Goal: Task Accomplishment & Management: Manage account settings

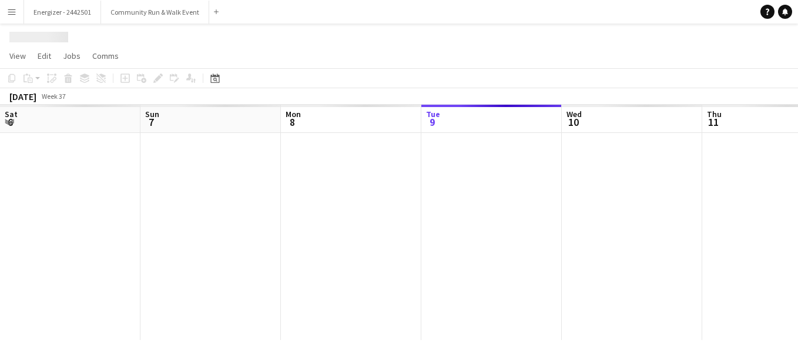
scroll to position [0, 281]
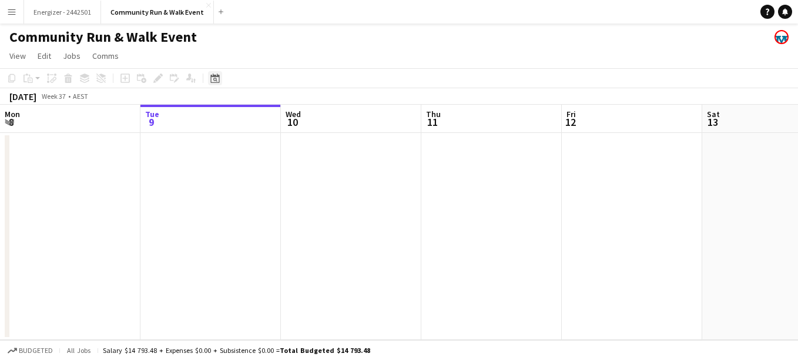
click at [216, 76] on icon at bounding box center [214, 77] width 9 height 9
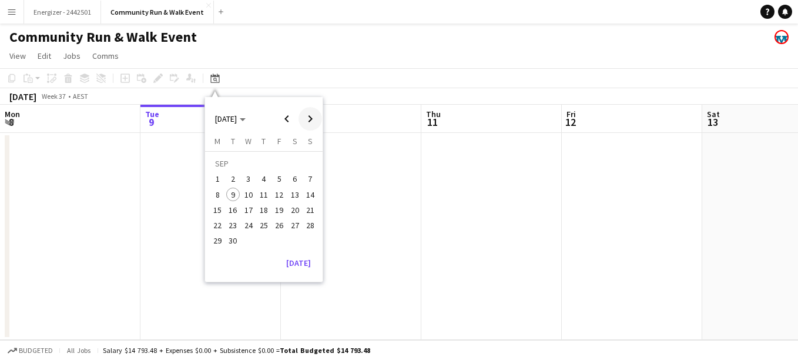
click at [306, 114] on span "Next month" at bounding box center [311, 119] width 24 height 24
click at [312, 113] on span "Next month" at bounding box center [311, 119] width 24 height 24
click at [308, 195] on span "16" at bounding box center [310, 197] width 14 height 14
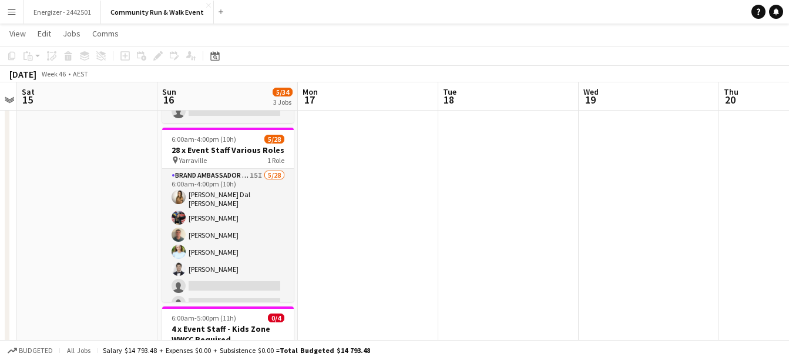
scroll to position [123, 0]
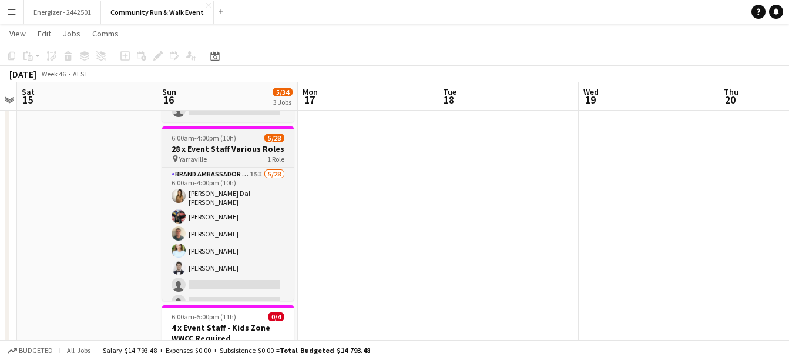
click at [214, 141] on span "6:00am-4:00pm (10h)" at bounding box center [204, 137] width 65 height 9
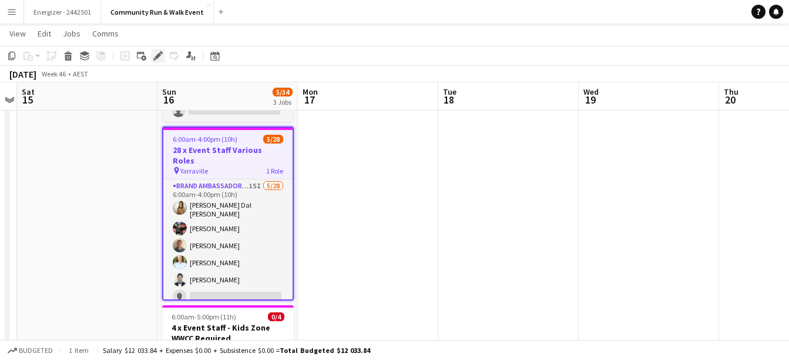
click at [152, 56] on div "Edit" at bounding box center [158, 56] width 14 height 14
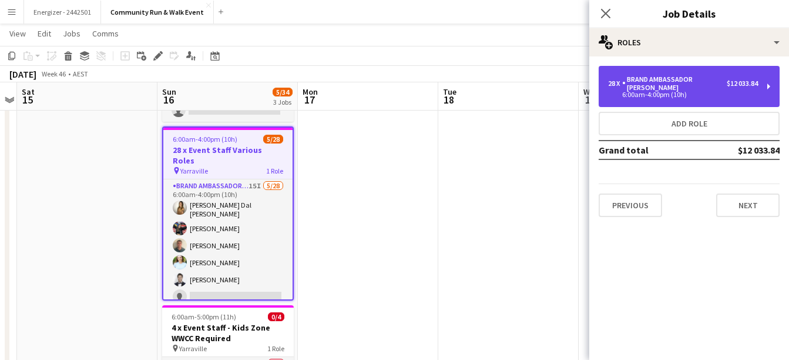
click at [621, 92] on div "6:00am-4:00pm (10h)" at bounding box center [683, 95] width 150 height 6
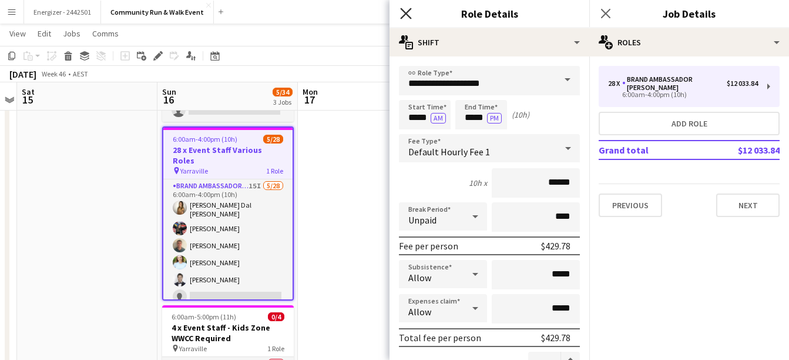
click at [407, 11] on icon "Close pop-in" at bounding box center [405, 13] width 11 height 11
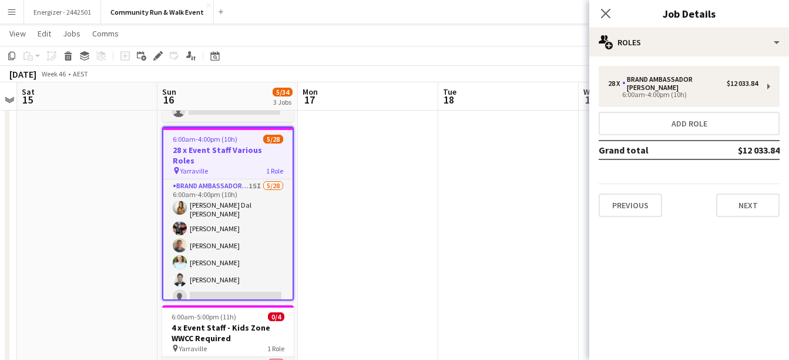
click at [510, 57] on app-toolbar "Copy Paste Paste Ctrl+V Paste with crew Ctrl+Shift+V Paste linked Job Delete Gr…" at bounding box center [394, 56] width 789 height 20
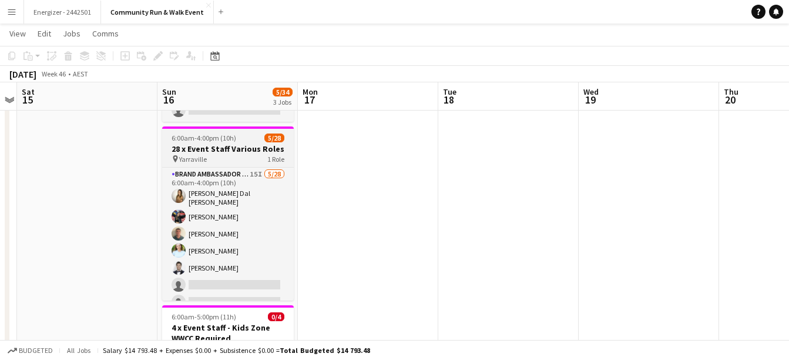
click at [234, 149] on h3 "28 x Event Staff Various Roles" at bounding box center [228, 148] width 132 height 11
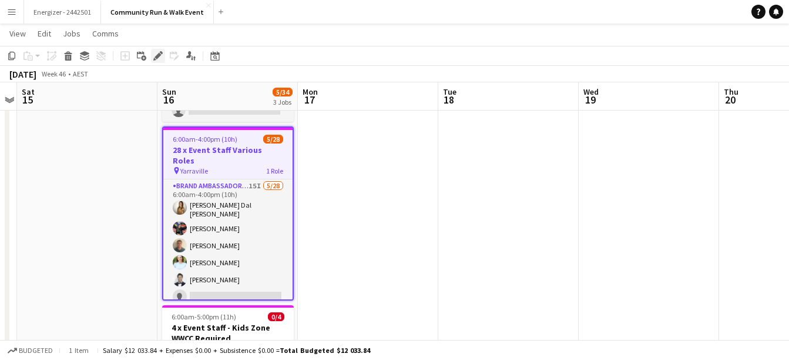
click at [160, 59] on icon "Edit" at bounding box center [157, 55] width 9 height 9
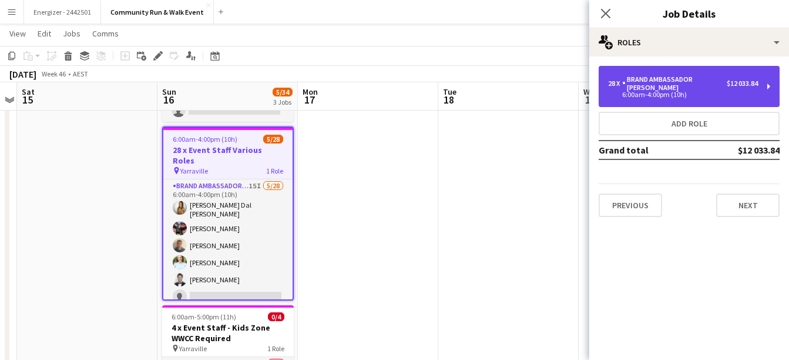
click at [656, 79] on div "Brand Ambassador [PERSON_NAME]" at bounding box center [674, 83] width 105 height 16
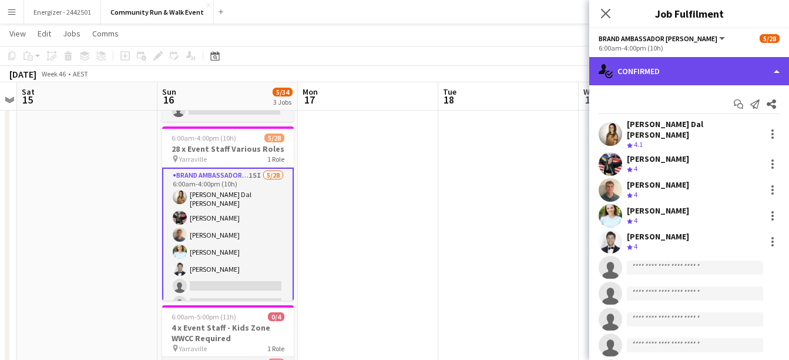
click at [696, 74] on div "single-neutral-actions-check-2 Confirmed" at bounding box center [689, 71] width 200 height 28
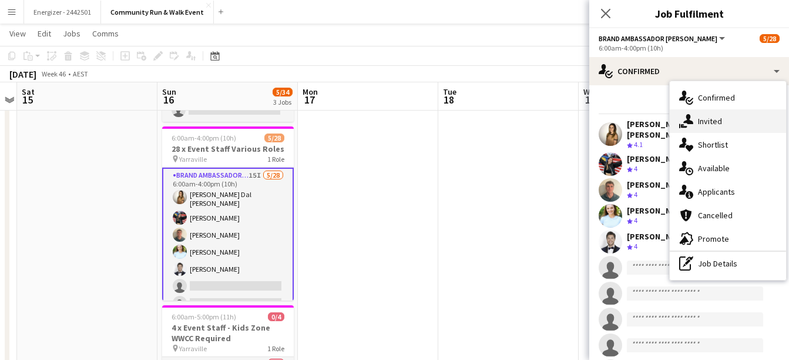
click at [723, 125] on div "single-neutral-actions-share-1 Invited" at bounding box center [728, 121] width 116 height 24
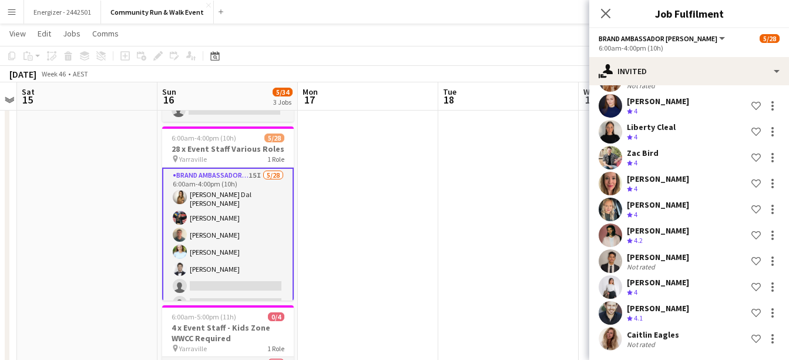
scroll to position [218, 0]
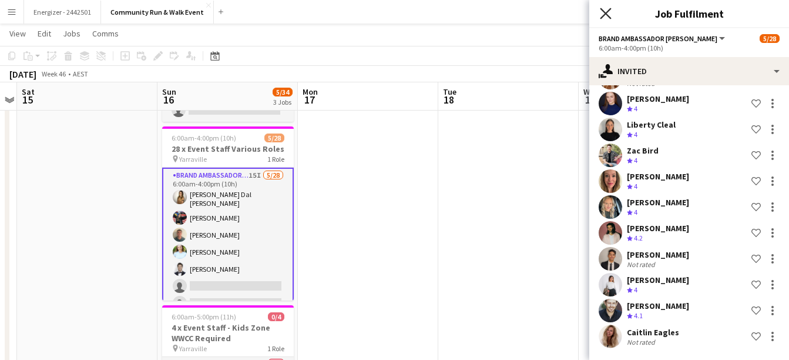
click at [602, 15] on icon "Close pop-in" at bounding box center [605, 13] width 11 height 11
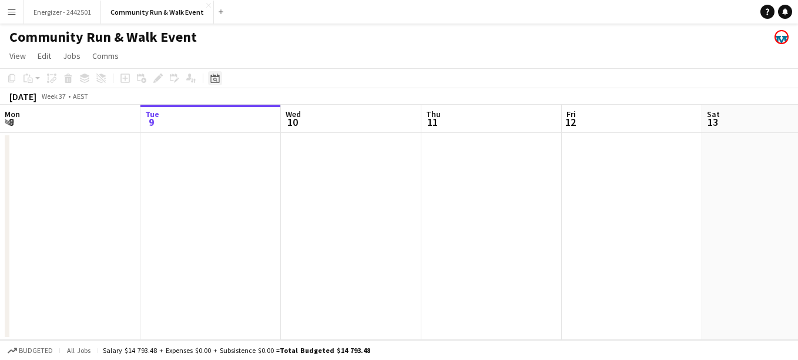
click at [221, 85] on div "Date picker" at bounding box center [215, 78] width 14 height 14
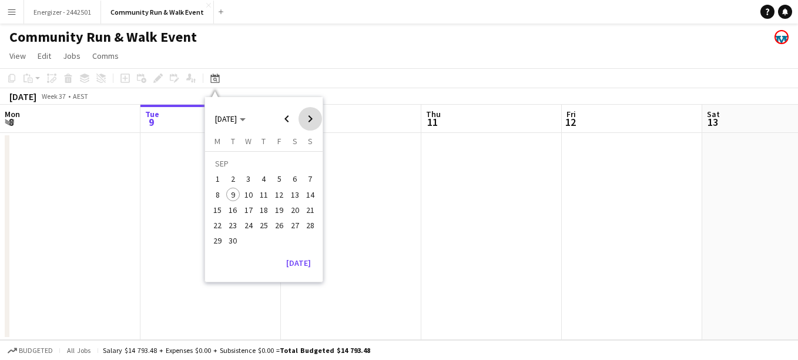
click at [313, 118] on span "Next month" at bounding box center [311, 119] width 24 height 24
click at [289, 121] on span "Previous month" at bounding box center [287, 119] width 24 height 24
click at [308, 199] on span "16" at bounding box center [310, 197] width 14 height 14
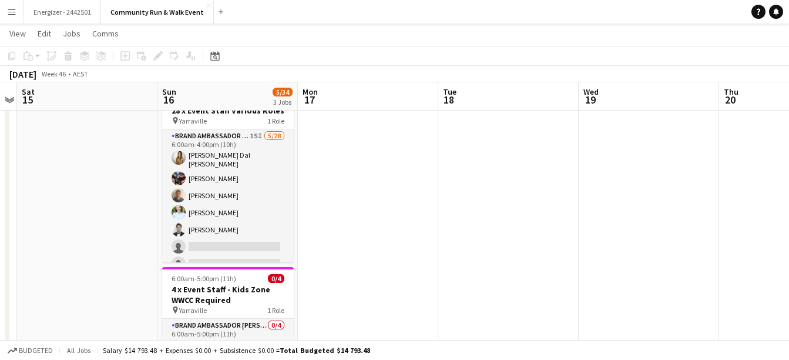
scroll to position [179, 0]
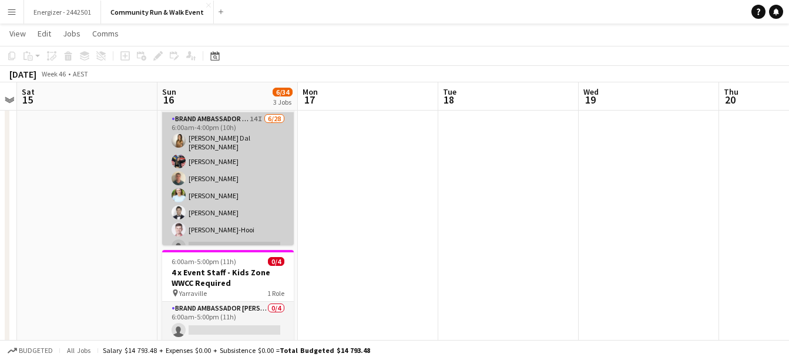
click at [172, 140] on app-user-avatar at bounding box center [179, 140] width 14 height 14
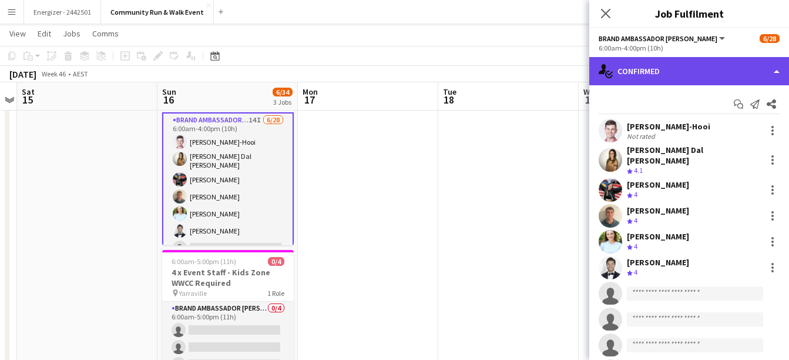
click at [663, 76] on div "single-neutral-actions-check-2 Confirmed" at bounding box center [689, 71] width 200 height 28
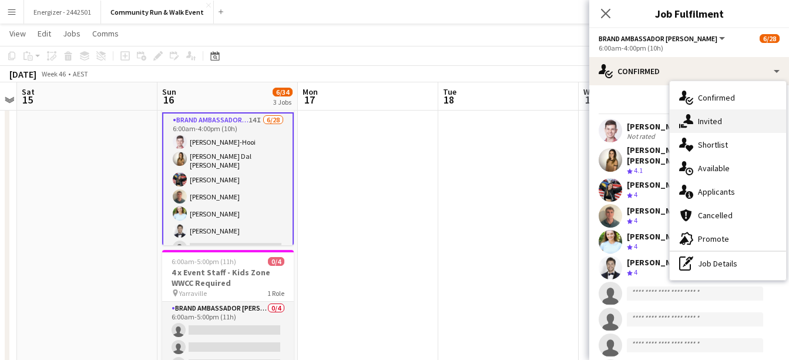
click at [719, 115] on div "single-neutral-actions-share-1 Invited" at bounding box center [728, 121] width 116 height 24
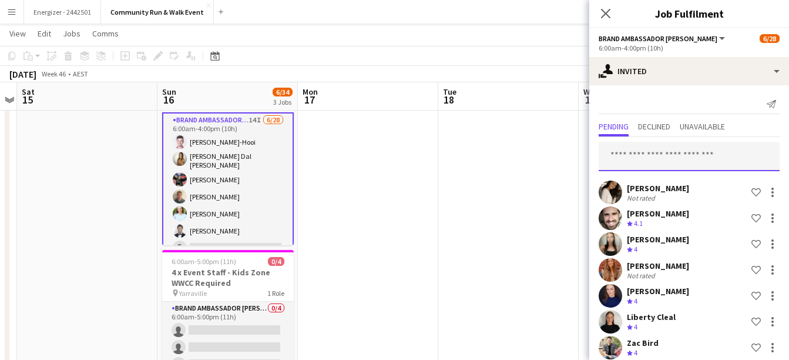
drag, startPoint x: 675, startPoint y: 155, endPoint x: 617, endPoint y: 153, distance: 58.2
click at [617, 153] on input "text" at bounding box center [689, 156] width 181 height 29
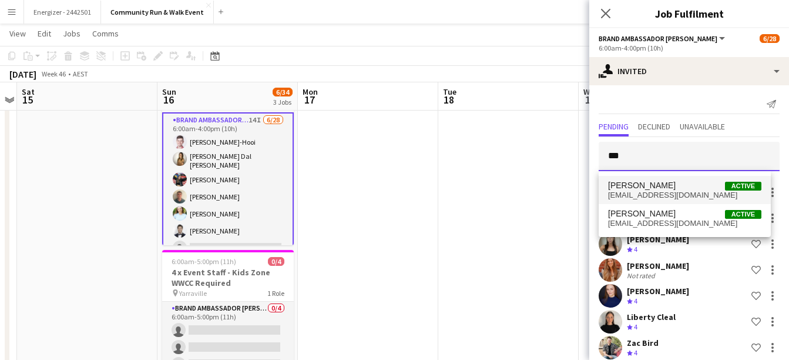
type input "***"
click at [667, 186] on span "[PERSON_NAME] Active" at bounding box center [684, 185] width 153 height 10
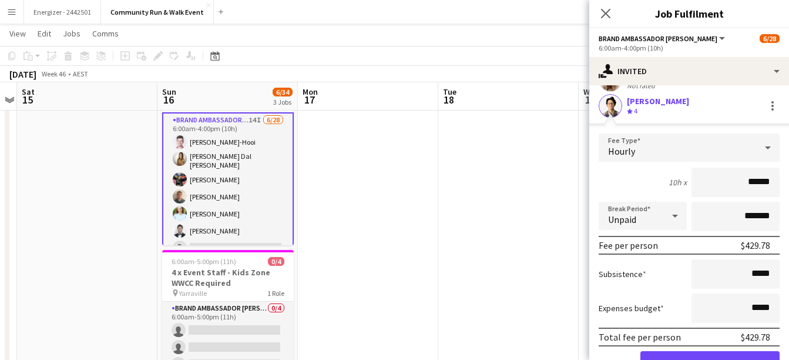
scroll to position [485, 0]
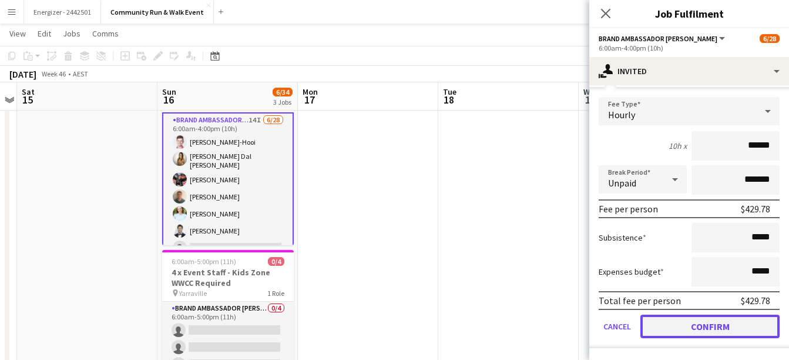
click at [752, 329] on button "Confirm" at bounding box center [710, 326] width 139 height 24
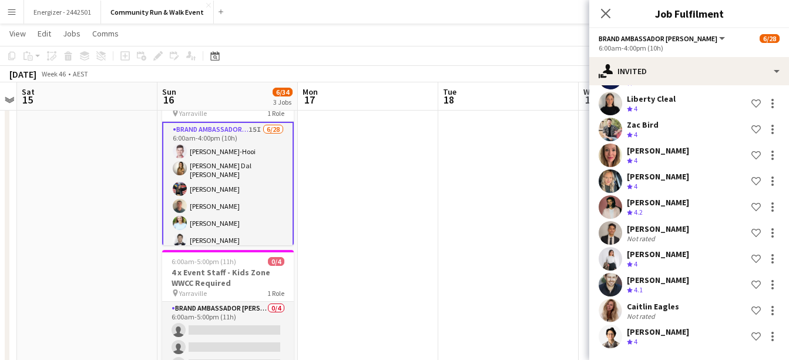
scroll to position [218, 0]
click at [554, 203] on app-date-cell at bounding box center [508, 185] width 140 height 465
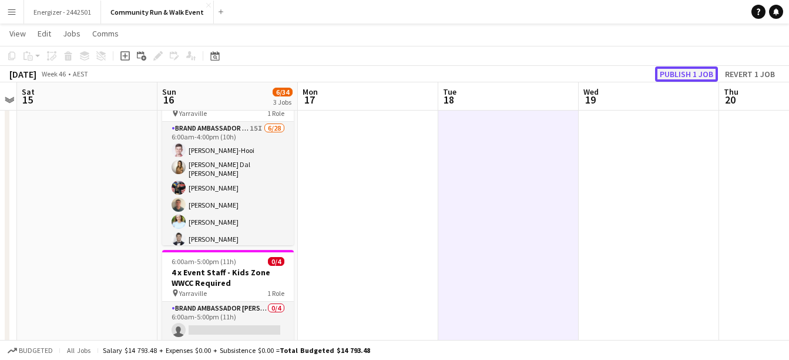
click at [693, 73] on button "Publish 1 job" at bounding box center [686, 73] width 63 height 15
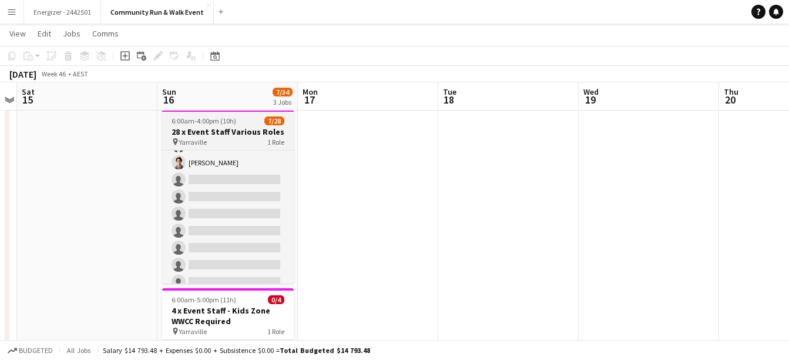
scroll to position [125, 0]
